Goal: Information Seeking & Learning: Learn about a topic

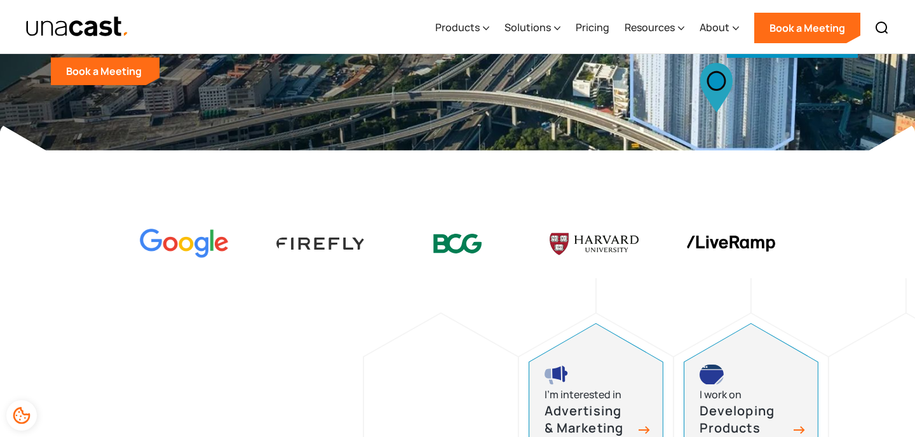
scroll to position [413, 0]
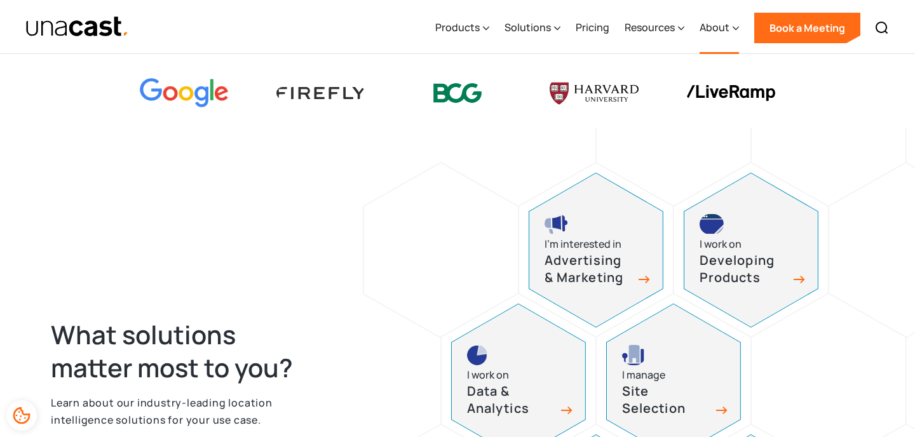
click at [723, 23] on div "About" at bounding box center [714, 27] width 30 height 15
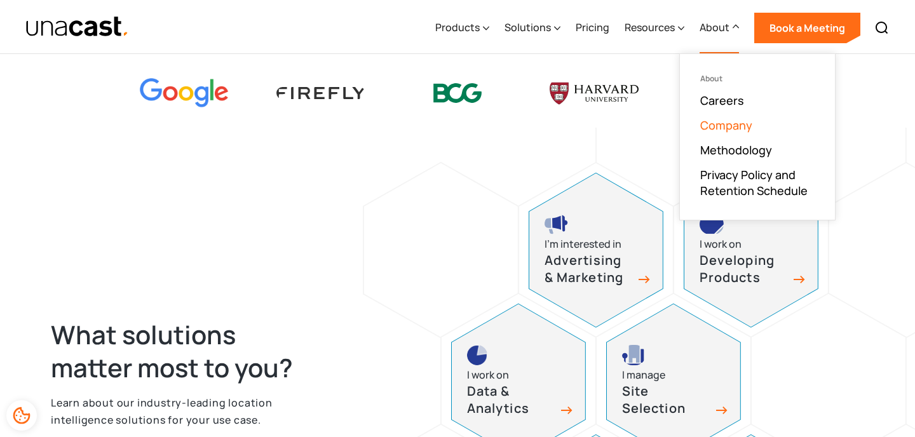
click at [710, 125] on link "Company" at bounding box center [726, 124] width 52 height 15
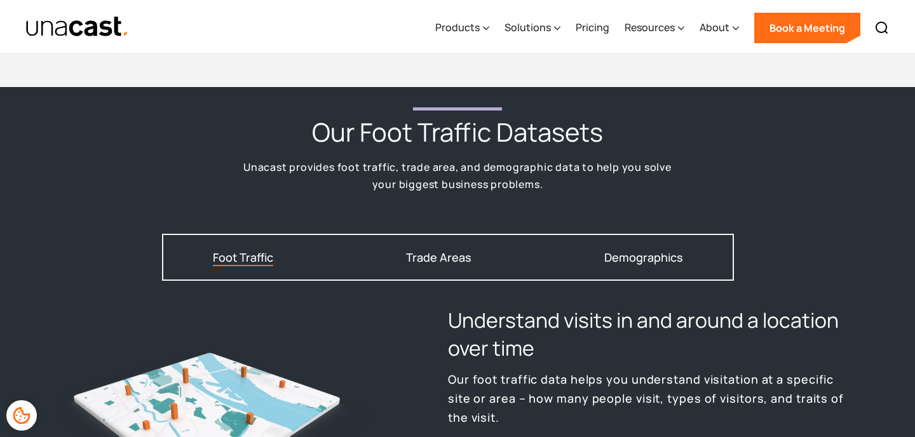
scroll to position [1492, 0]
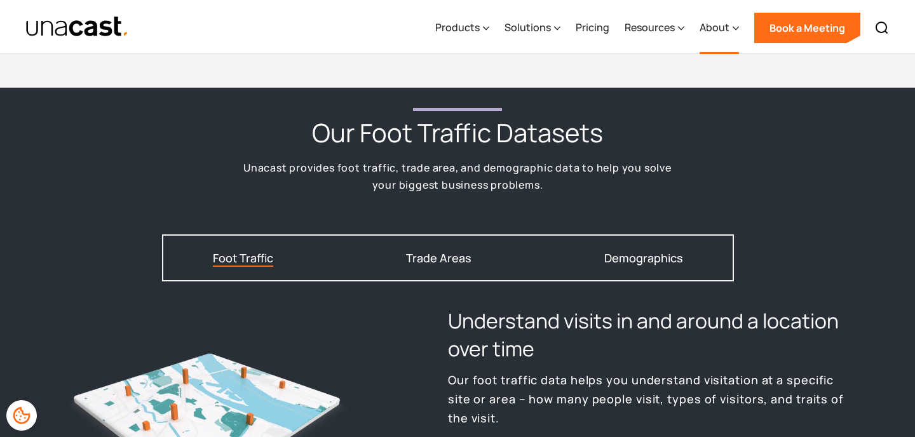
click at [723, 34] on div "About" at bounding box center [714, 27] width 30 height 15
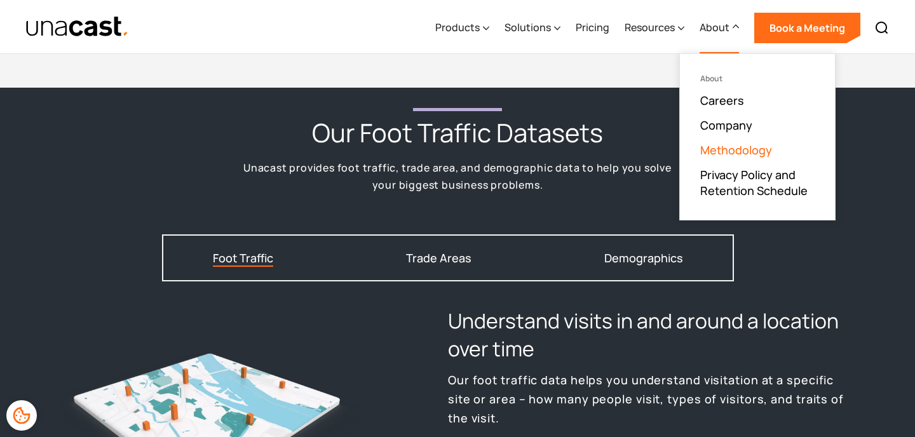
click at [707, 155] on link "Methodology" at bounding box center [736, 149] width 72 height 15
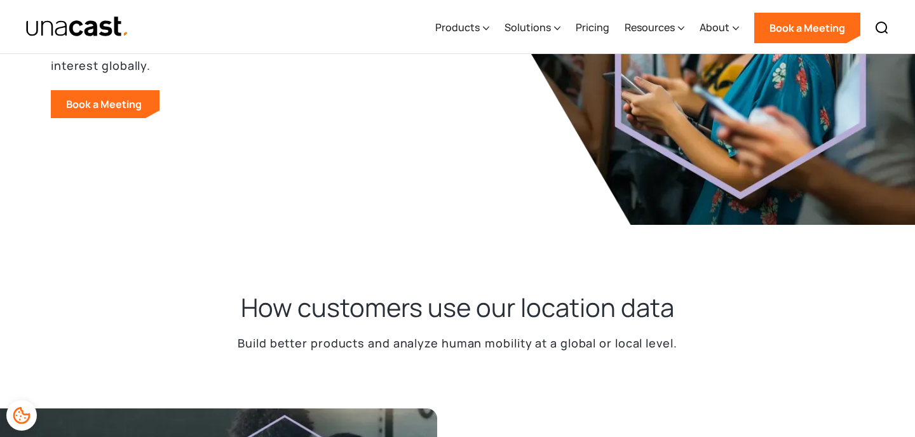
scroll to position [27, 0]
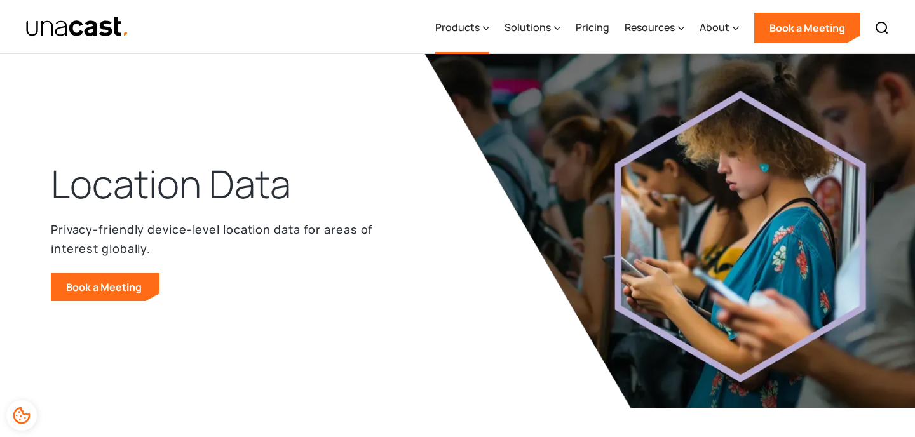
click at [473, 25] on div "Products" at bounding box center [457, 27] width 44 height 15
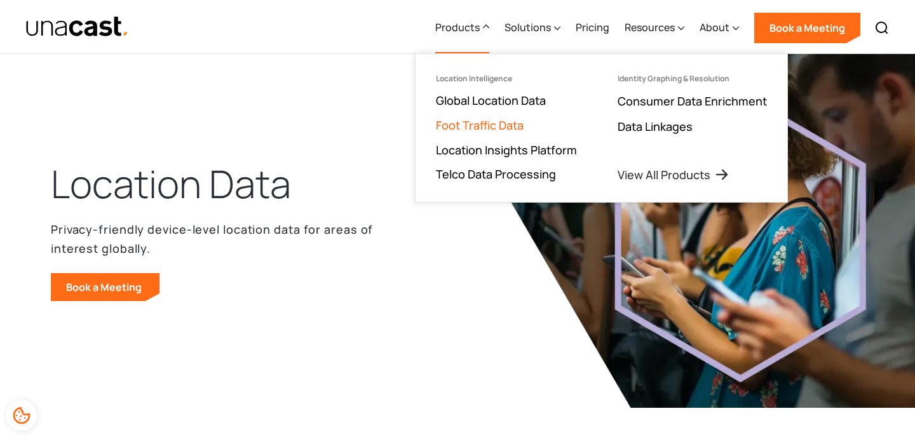
click at [467, 127] on link "Foot Traffic Data" at bounding box center [480, 124] width 88 height 15
